Goal: Find specific page/section: Find specific page/section

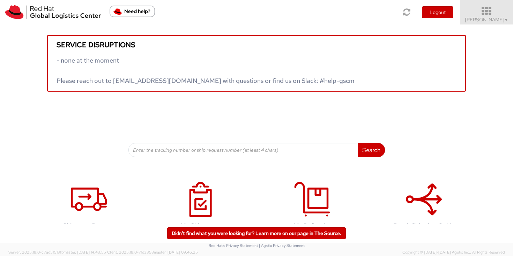
click at [499, 20] on span "Sally Chua ▼" at bounding box center [487, 19] width 44 height 6
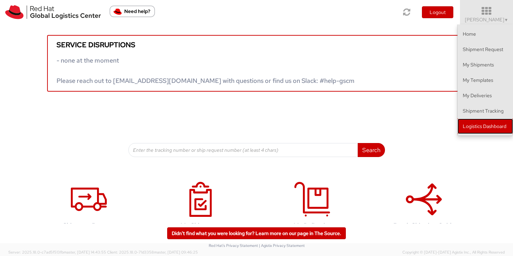
click at [492, 126] on link "Logistics Dashboard" at bounding box center [486, 125] width 56 height 15
